Goal: Navigation & Orientation: Go to known website

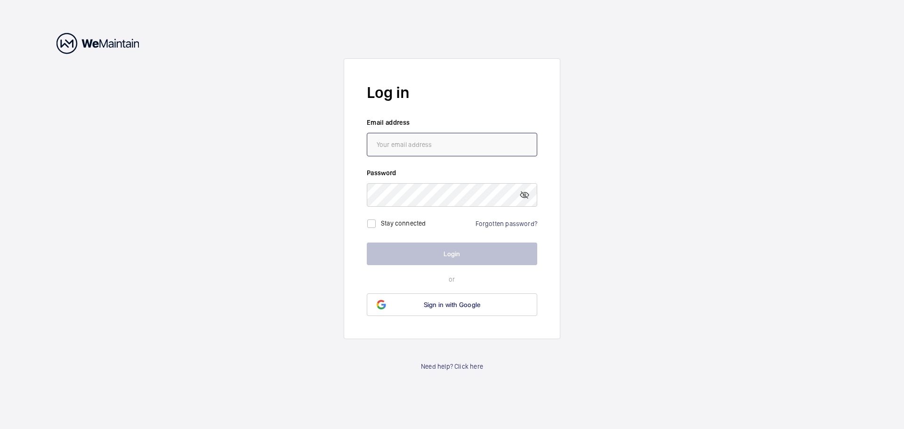
type input "[EMAIL_ADDRESS][DOMAIN_NAME]"
click at [463, 254] on button "Login" at bounding box center [452, 253] width 170 height 23
